Goal: Find specific page/section: Find specific page/section

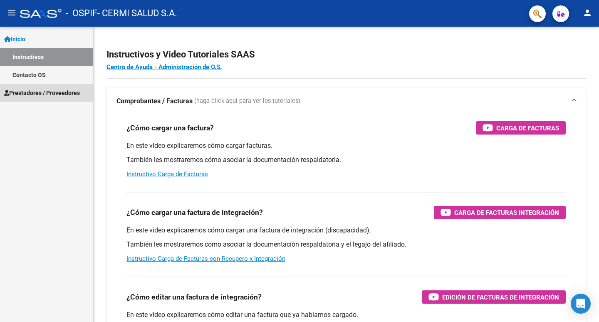
click at [48, 87] on link "Prestadores / Proveedores" at bounding box center [46, 93] width 93 height 18
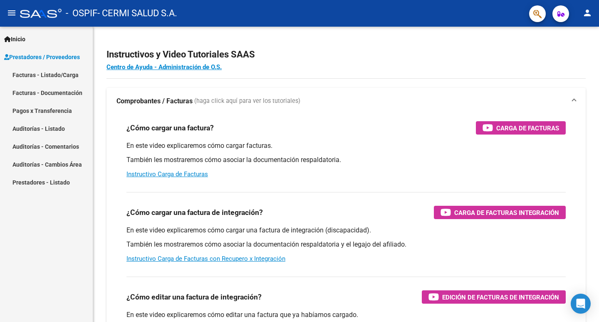
click at [66, 78] on link "Facturas - Listado/Carga" at bounding box center [46, 75] width 93 height 18
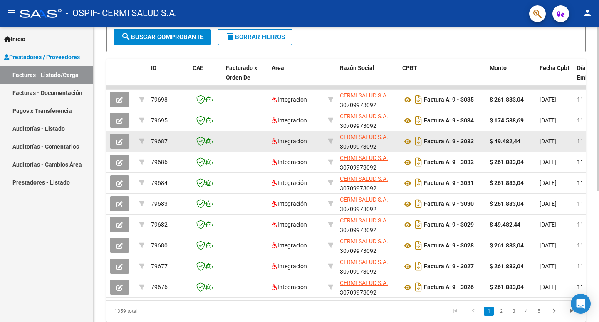
scroll to position [208, 0]
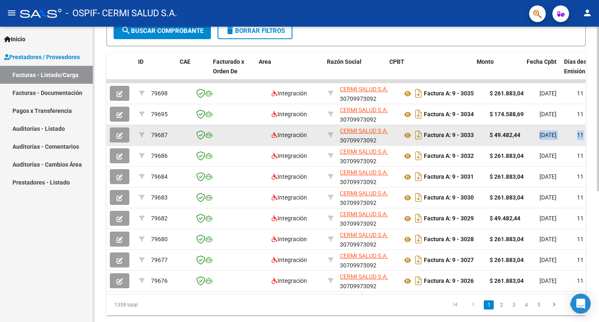
drag, startPoint x: 538, startPoint y: 125, endPoint x: 581, endPoint y: 140, distance: 45.6
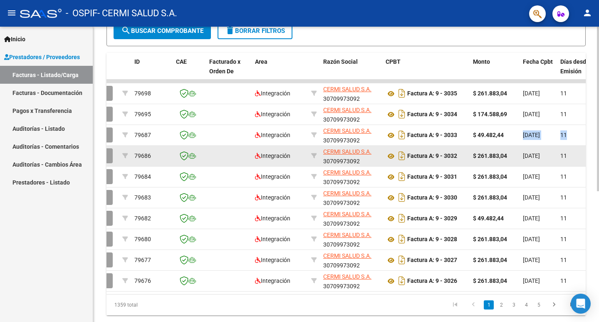
scroll to position [0, 0]
drag, startPoint x: 549, startPoint y: 153, endPoint x: 562, endPoint y: 157, distance: 14.1
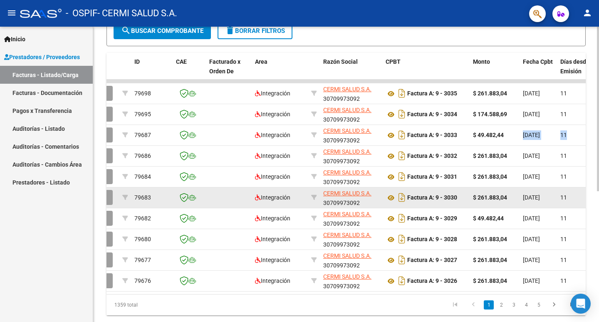
drag, startPoint x: 554, startPoint y: 179, endPoint x: 559, endPoint y: 188, distance: 9.7
drag, startPoint x: 544, startPoint y: 197, endPoint x: 552, endPoint y: 198, distance: 7.1
click at [540, 198] on span "[DATE]" at bounding box center [531, 197] width 17 height 7
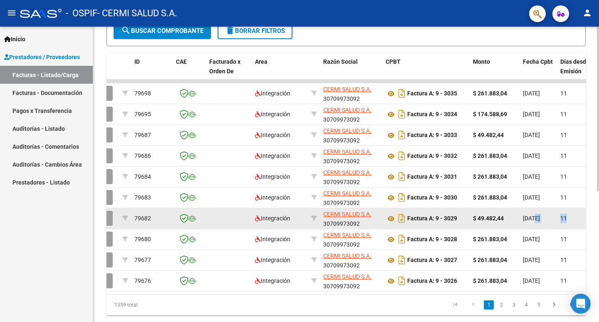
drag, startPoint x: 539, startPoint y: 222, endPoint x: 567, endPoint y: 223, distance: 28.7
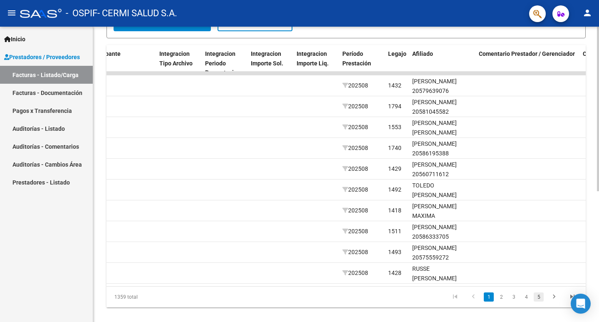
scroll to position [234, 0]
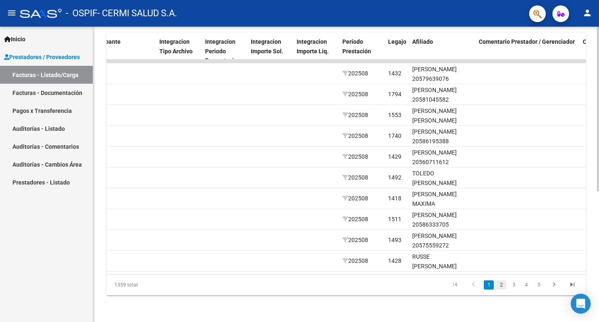
click at [500, 286] on link "2" at bounding box center [502, 284] width 10 height 9
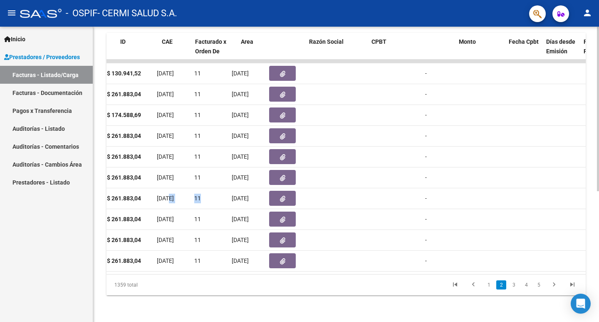
scroll to position [0, 0]
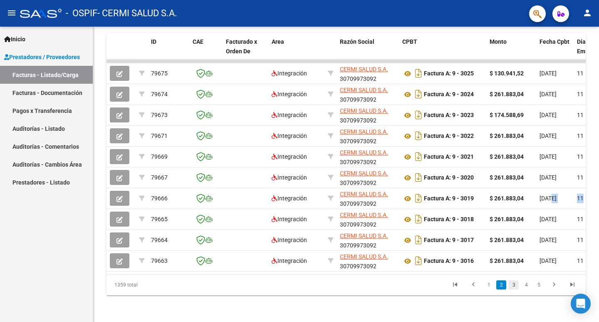
click at [514, 286] on link "3" at bounding box center [514, 284] width 10 height 9
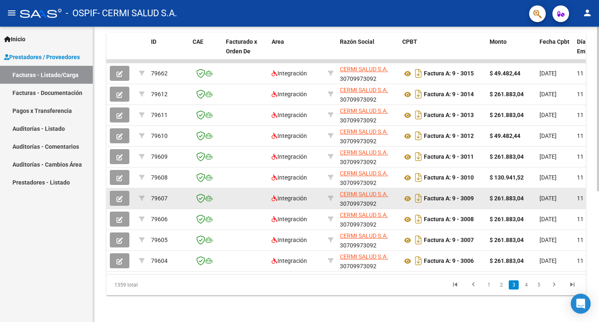
drag, startPoint x: 567, startPoint y: 148, endPoint x: 558, endPoint y: 187, distance: 40.2
click at [557, 153] on span "[DATE]" at bounding box center [548, 156] width 17 height 7
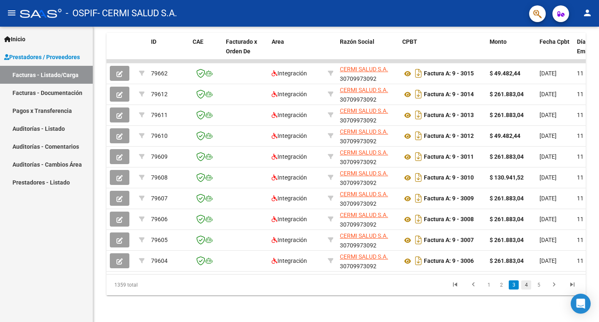
click at [524, 286] on link "4" at bounding box center [527, 284] width 10 height 9
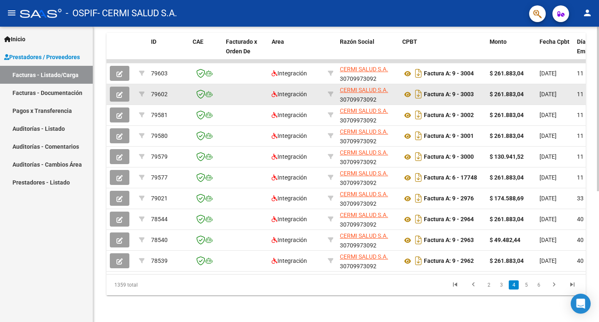
drag, startPoint x: 550, startPoint y: 84, endPoint x: 557, endPoint y: 98, distance: 14.9
click at [565, 94] on datatable-body-cell "[DATE]" at bounding box center [555, 94] width 37 height 20
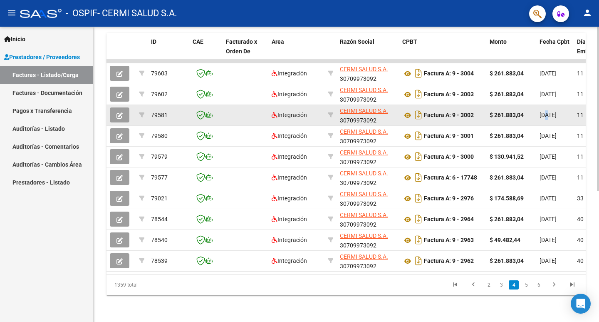
drag, startPoint x: 545, startPoint y: 107, endPoint x: 544, endPoint y: 115, distance: 8.0
click at [547, 112] on span "[DATE]" at bounding box center [548, 115] width 17 height 7
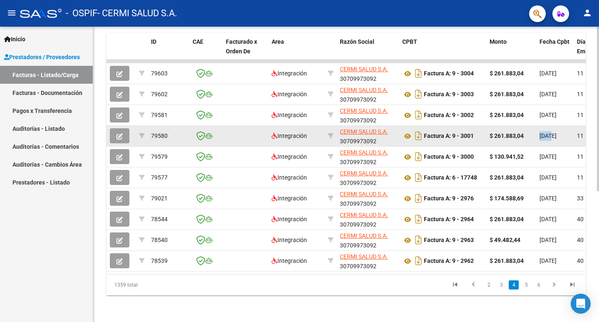
scroll to position [0, 0]
drag, startPoint x: 539, startPoint y: 128, endPoint x: 552, endPoint y: 133, distance: 13.4
click at [553, 132] on datatable-body-cell "[DATE]" at bounding box center [555, 136] width 37 height 20
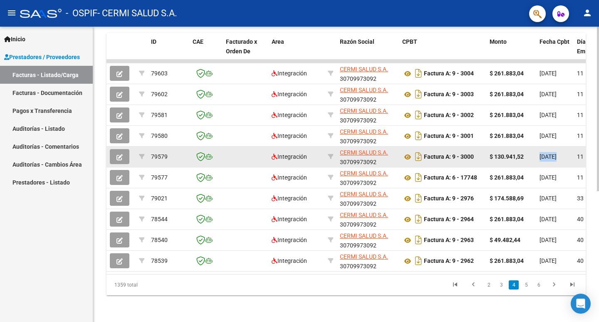
scroll to position [0, 0]
drag, startPoint x: 539, startPoint y: 144, endPoint x: 575, endPoint y: 151, distance: 36.0
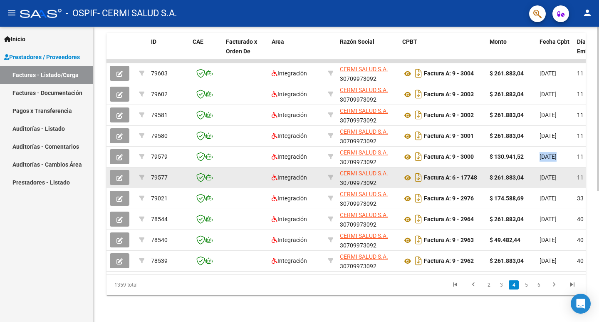
drag, startPoint x: 555, startPoint y: 170, endPoint x: 567, endPoint y: 172, distance: 11.8
click at [557, 174] on span "[DATE]" at bounding box center [548, 177] width 17 height 7
